Goal: Task Accomplishment & Management: Use online tool/utility

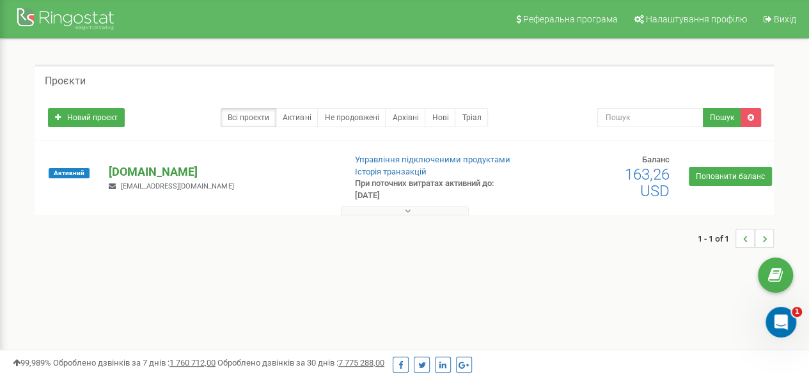
click at [187, 168] on p "[DOMAIN_NAME]" at bounding box center [221, 172] width 225 height 17
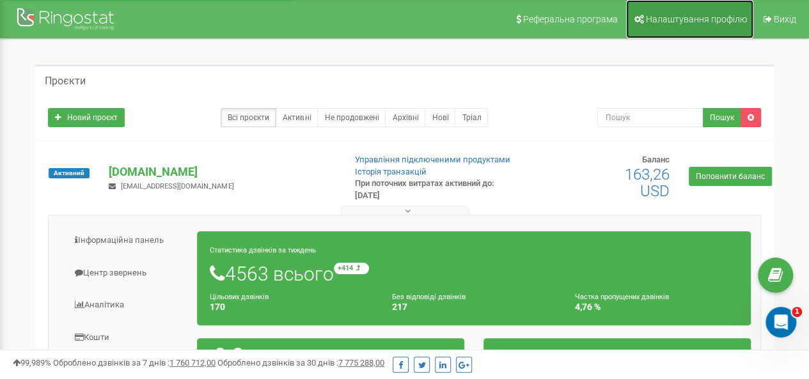
click at [697, 22] on span "Налаштування профілю" at bounding box center [696, 19] width 101 height 10
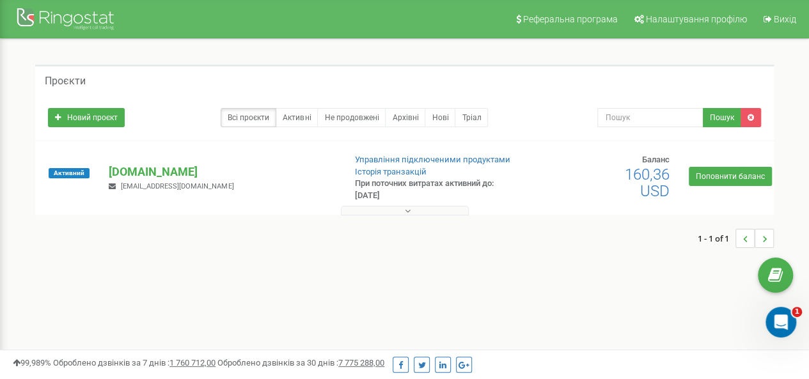
click at [404, 209] on button at bounding box center [405, 211] width 128 height 10
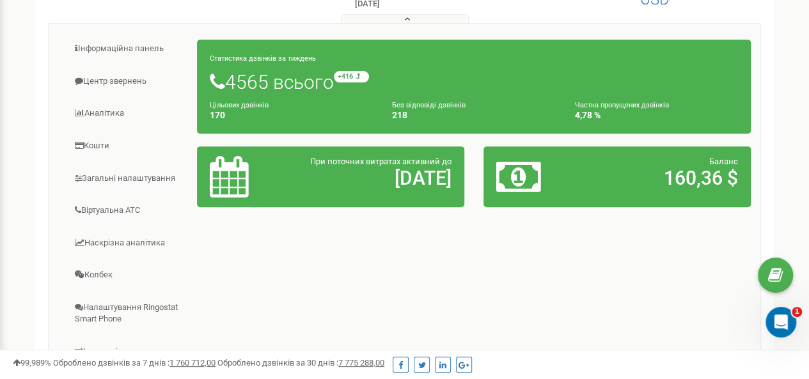
scroll to position [256, 0]
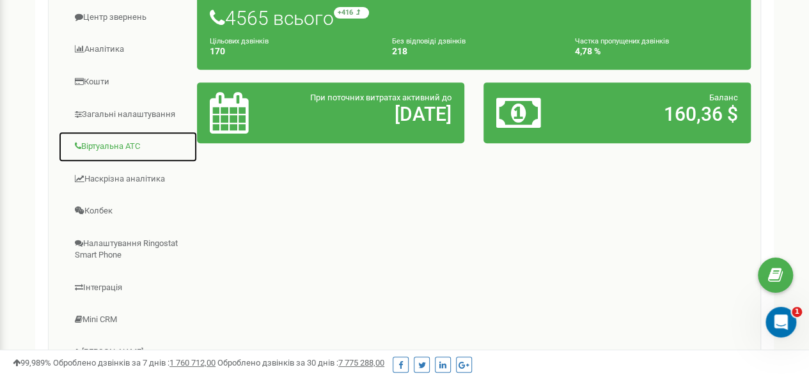
click at [129, 143] on link "Віртуальна АТС" at bounding box center [127, 146] width 139 height 31
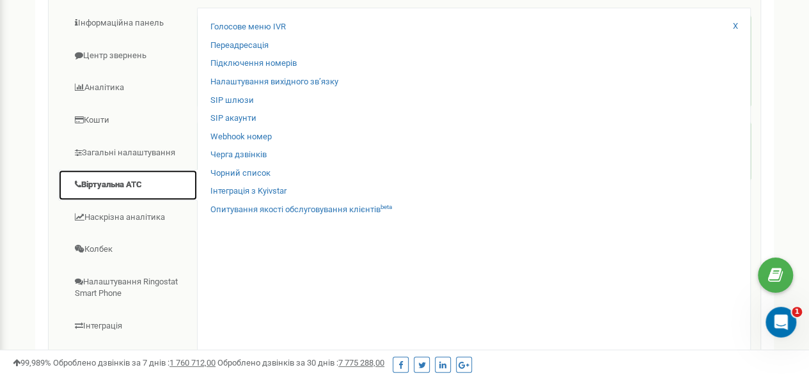
scroll to position [192, 0]
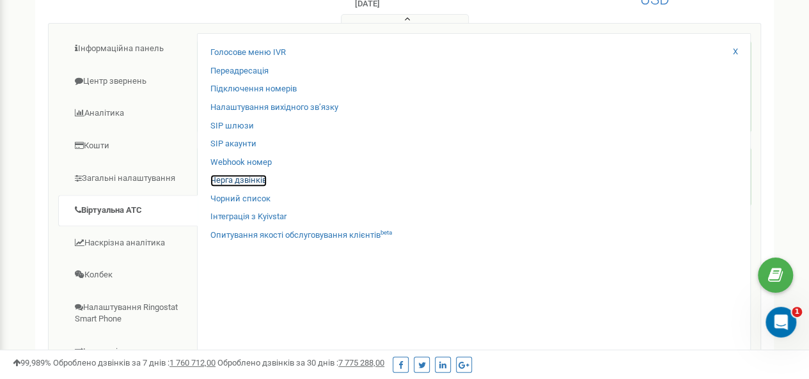
click at [231, 180] on link "Черга дзвінків" at bounding box center [239, 181] width 56 height 12
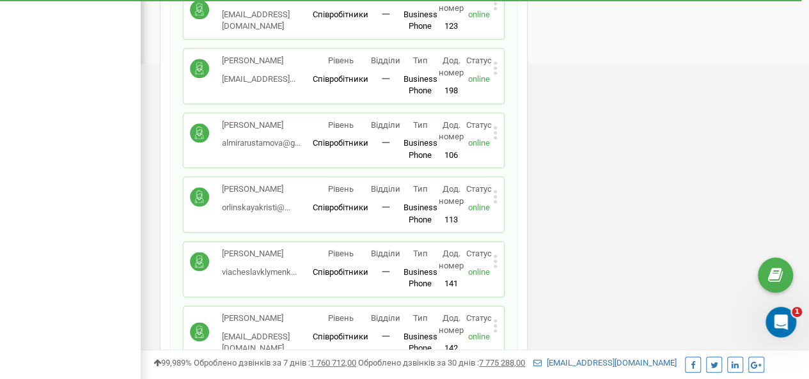
scroll to position [768, 0]
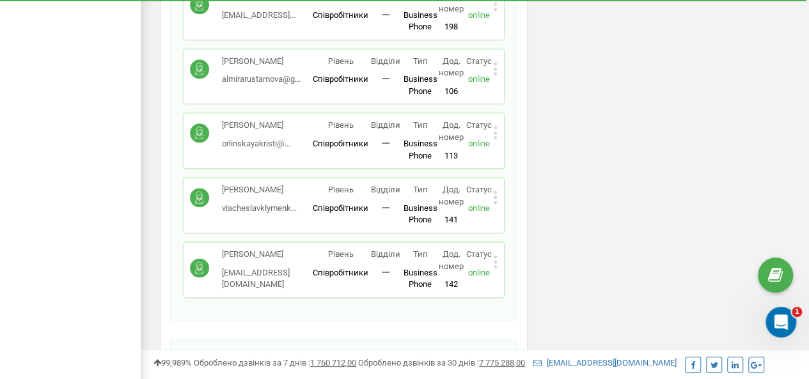
drag, startPoint x: 223, startPoint y: 187, endPoint x: 299, endPoint y: 187, distance: 76.8
click at [297, 187] on p "Клименко Вячеслав" at bounding box center [259, 190] width 75 height 12
copy p "Клименко Вячеслав"
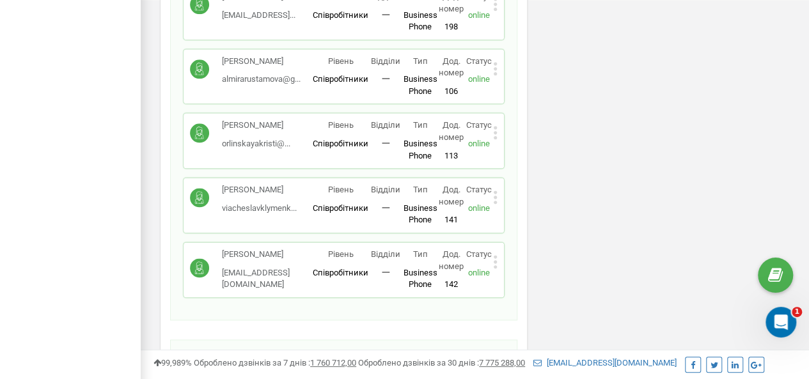
drag, startPoint x: 223, startPoint y: 251, endPoint x: 279, endPoint y: 263, distance: 57.0
click at [279, 261] on p "Вікторія Остропільська" at bounding box center [267, 255] width 91 height 12
copy p "Вікторія Остропільська"
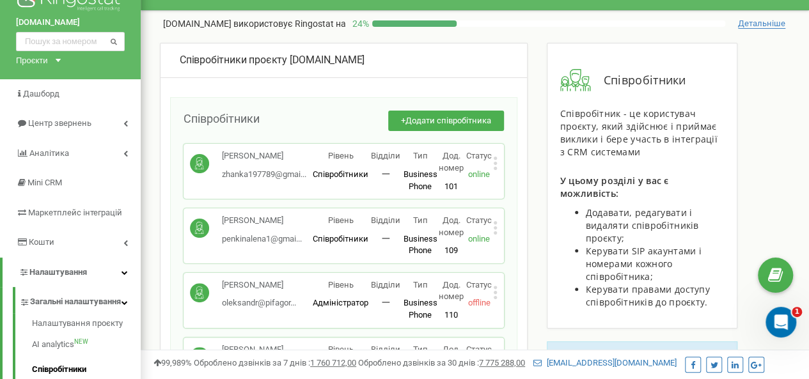
scroll to position [0, 0]
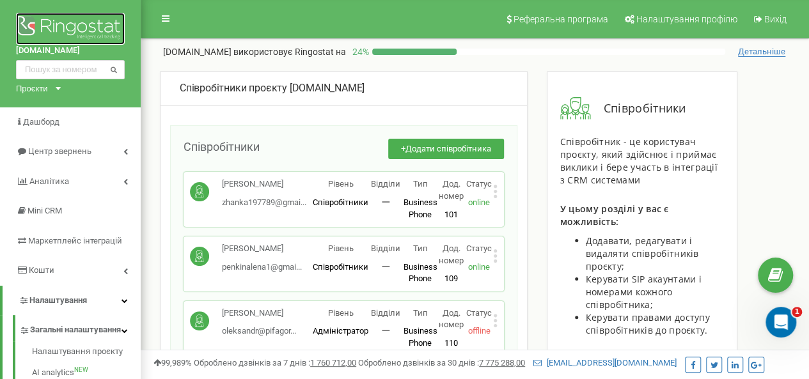
click at [40, 19] on img at bounding box center [70, 29] width 109 height 32
